Goal: Entertainment & Leisure: Consume media (video, audio)

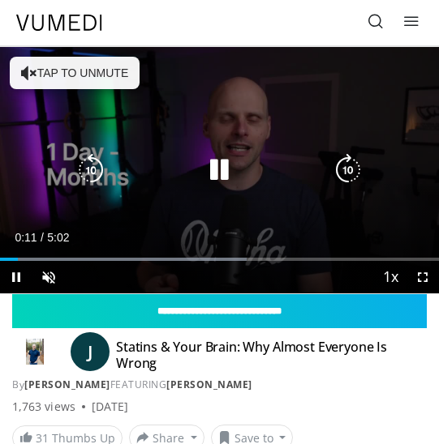
click at [94, 74] on button "Tap to unmute" at bounding box center [75, 73] width 130 height 32
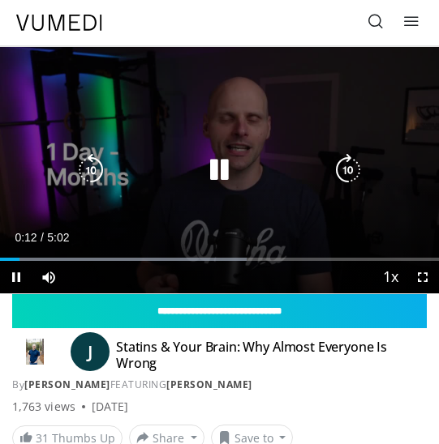
click at [221, 160] on icon "Video Player" at bounding box center [219, 170] width 32 height 32
click at [221, 173] on icon "Video Player" at bounding box center [219, 170] width 32 height 32
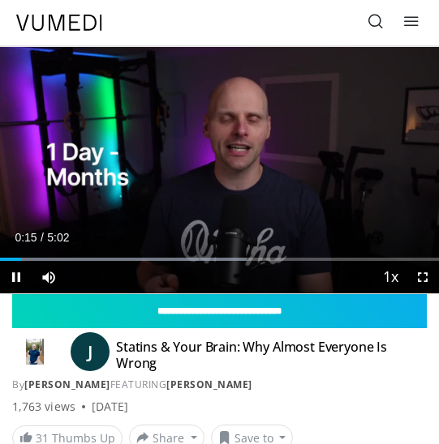
click at [422, 275] on span "Video Player" at bounding box center [422, 277] width 32 height 32
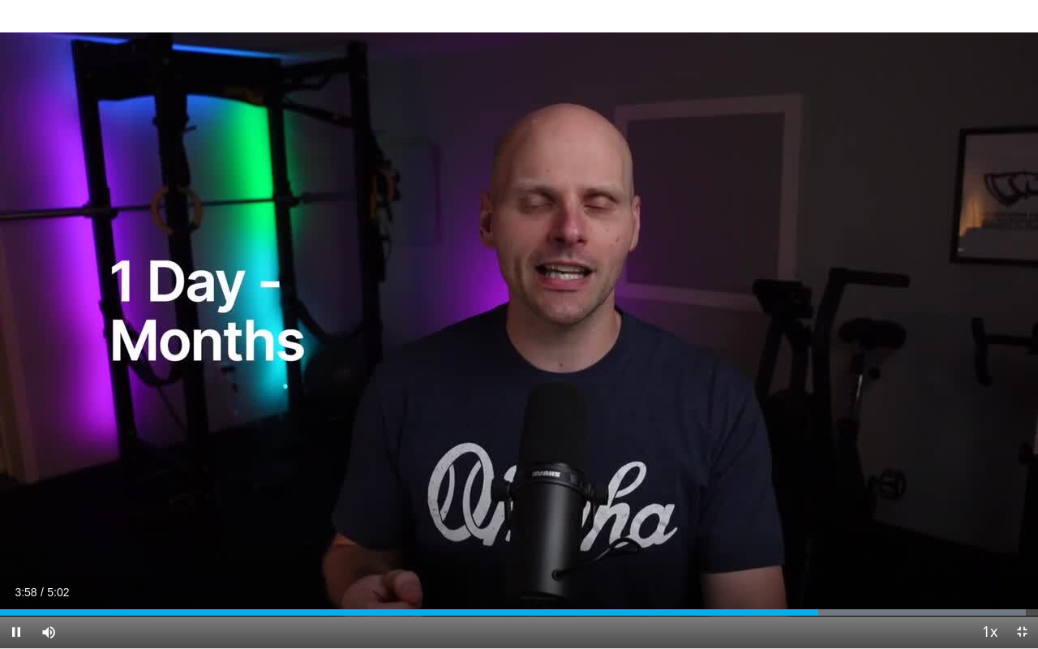
click at [17, 444] on span "Video Player" at bounding box center [16, 632] width 32 height 32
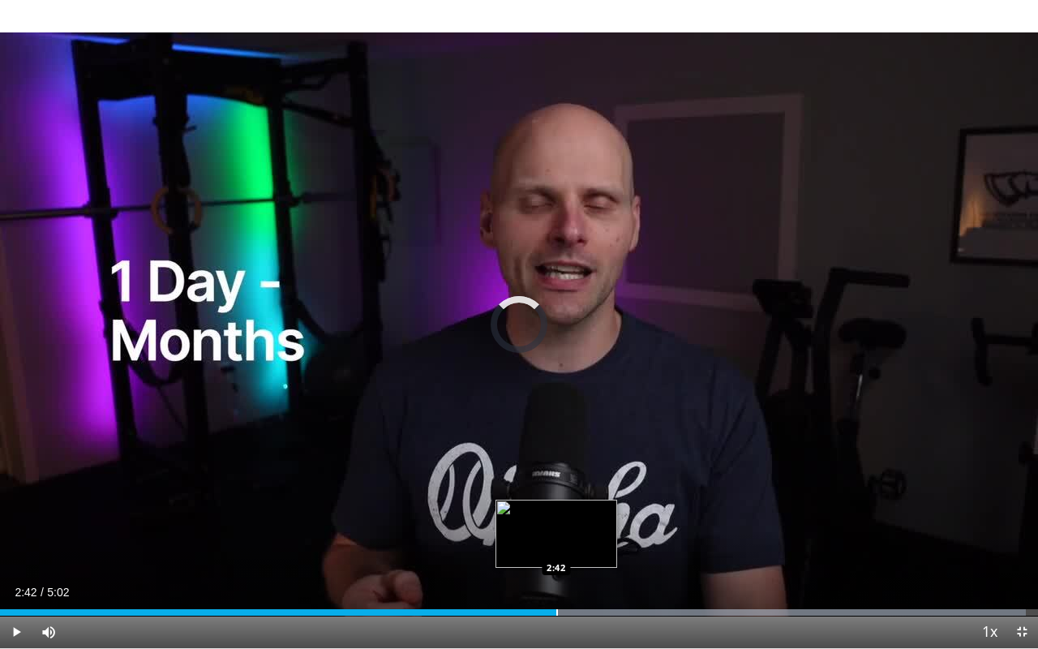
click at [438, 444] on div "Progress Bar" at bounding box center [557, 612] width 2 height 6
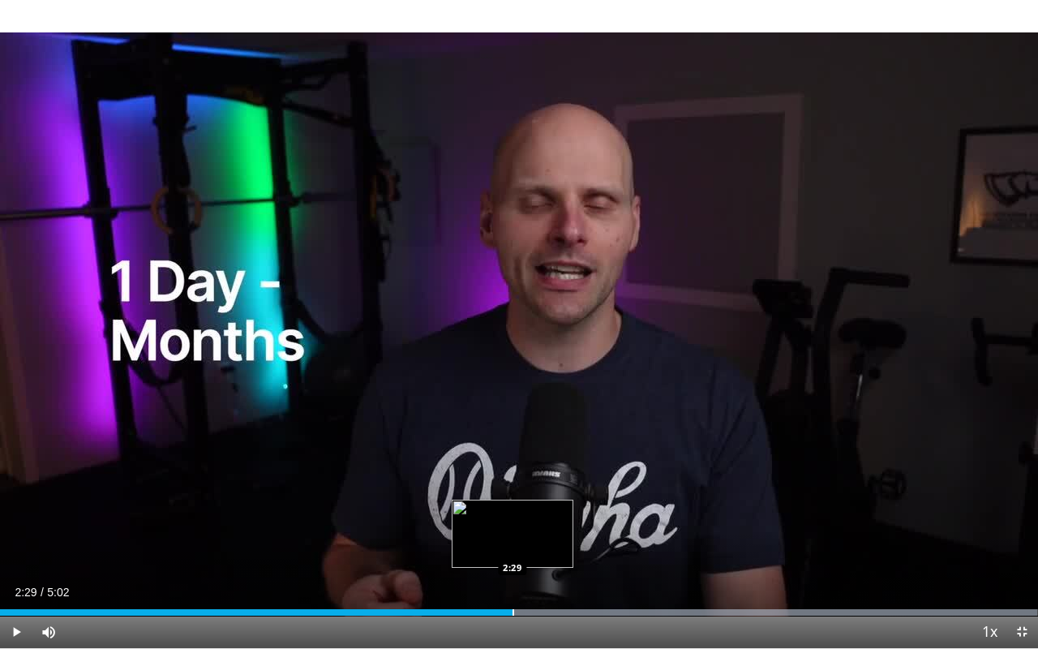
click at [438, 444] on div "Progress Bar" at bounding box center [514, 612] width 2 height 6
